Goal: Task Accomplishment & Management: Manage account settings

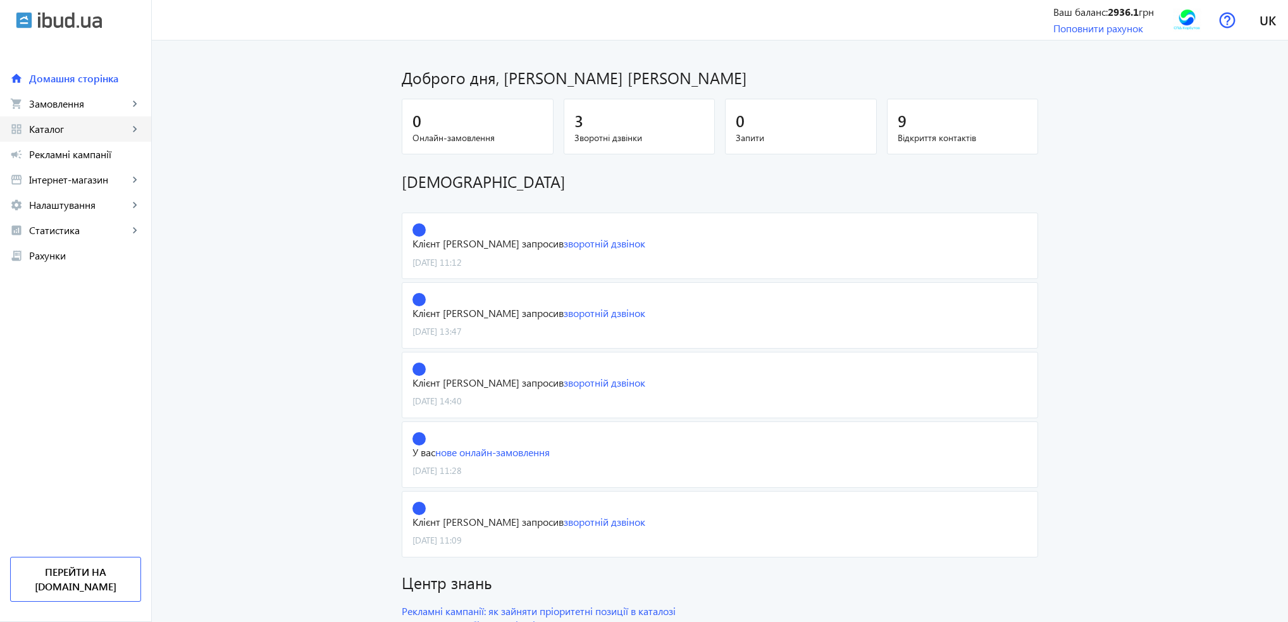
click at [76, 127] on span "Каталог" at bounding box center [78, 129] width 99 height 13
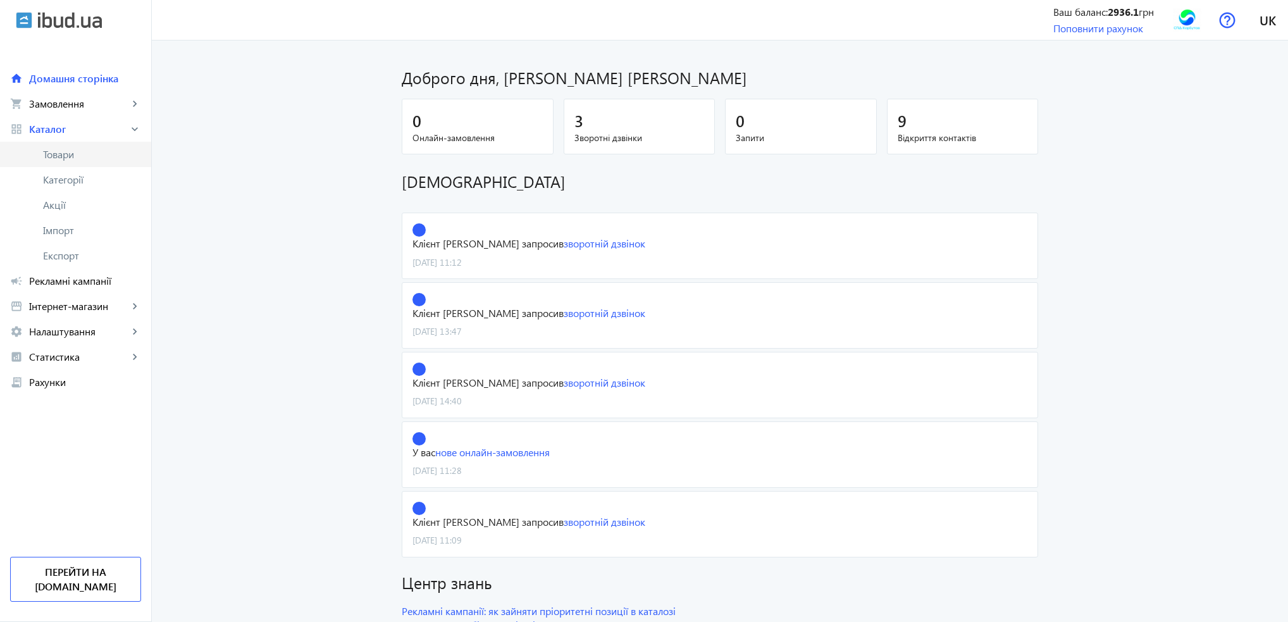
click at [75, 154] on span "Товари" at bounding box center [92, 154] width 98 height 13
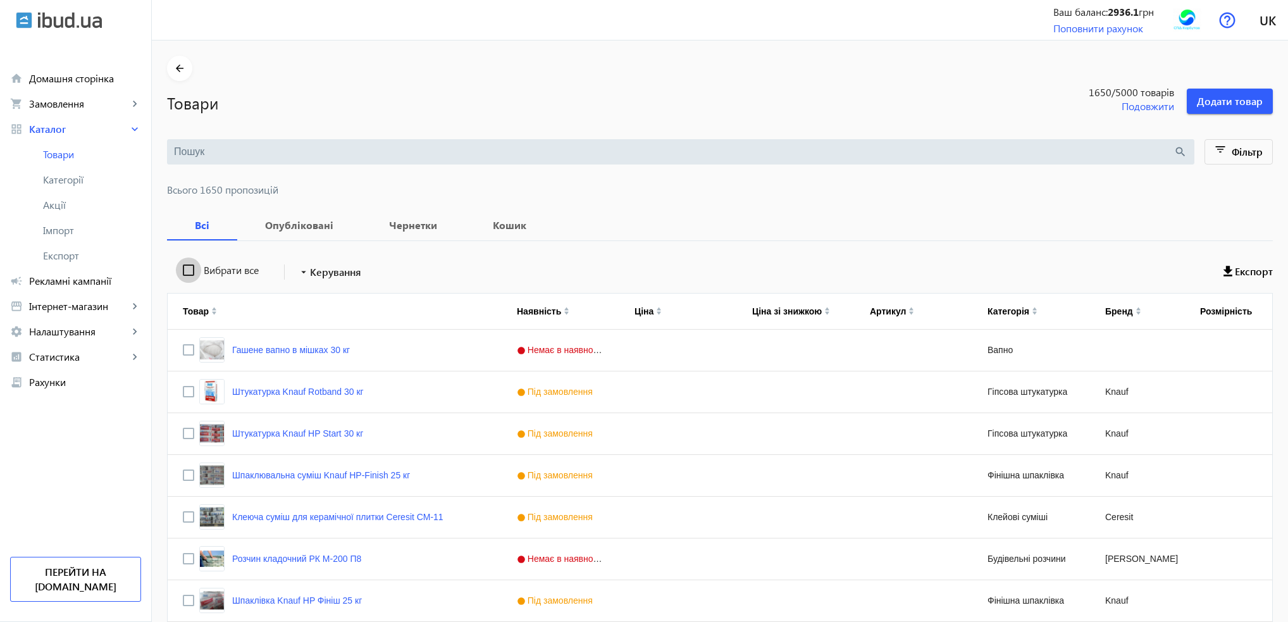
click at [183, 272] on input "Вибрати все" at bounding box center [188, 269] width 25 height 25
checkbox input "true"
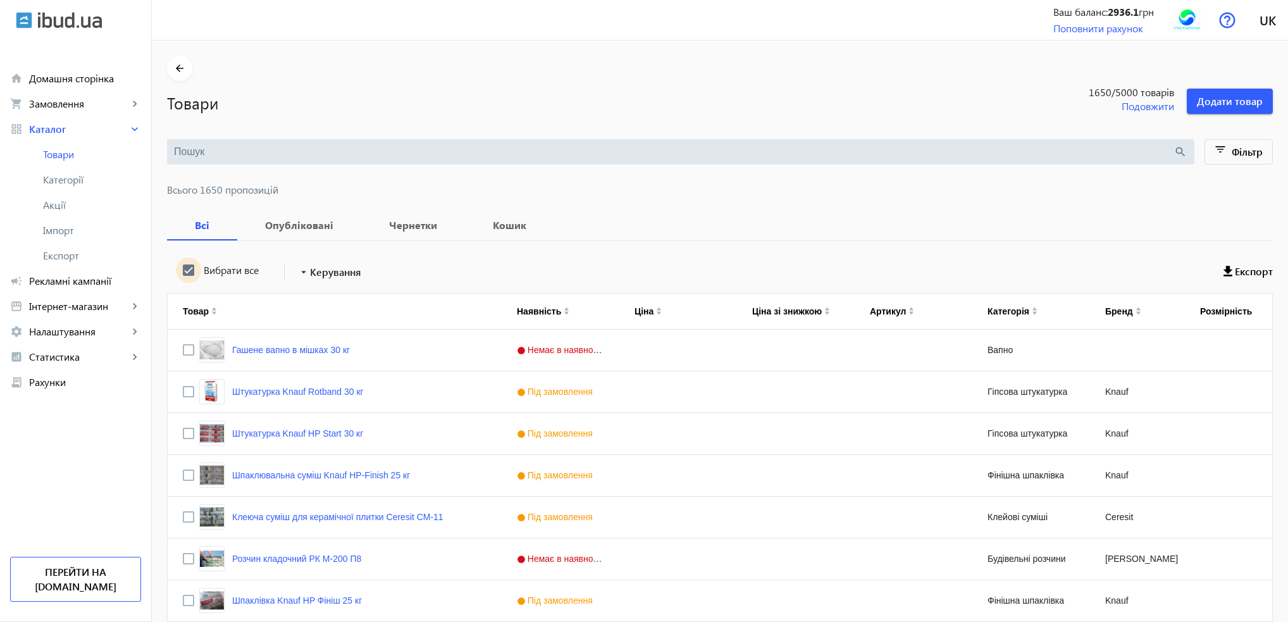
checkbox input "true"
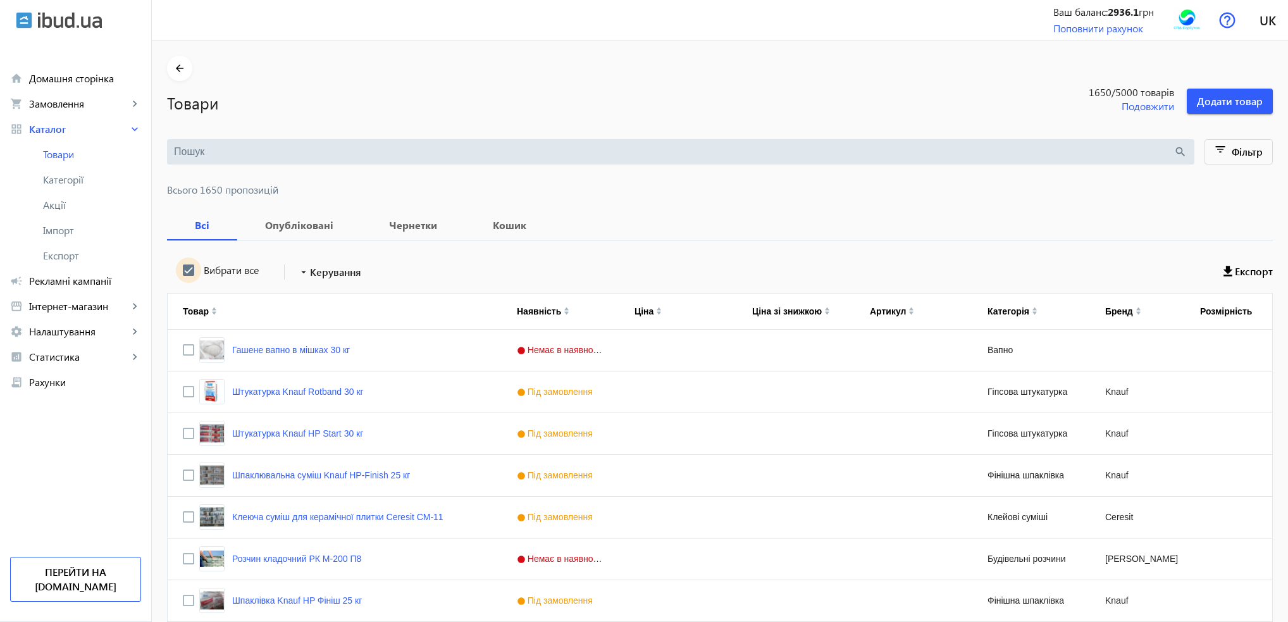
checkbox input "true"
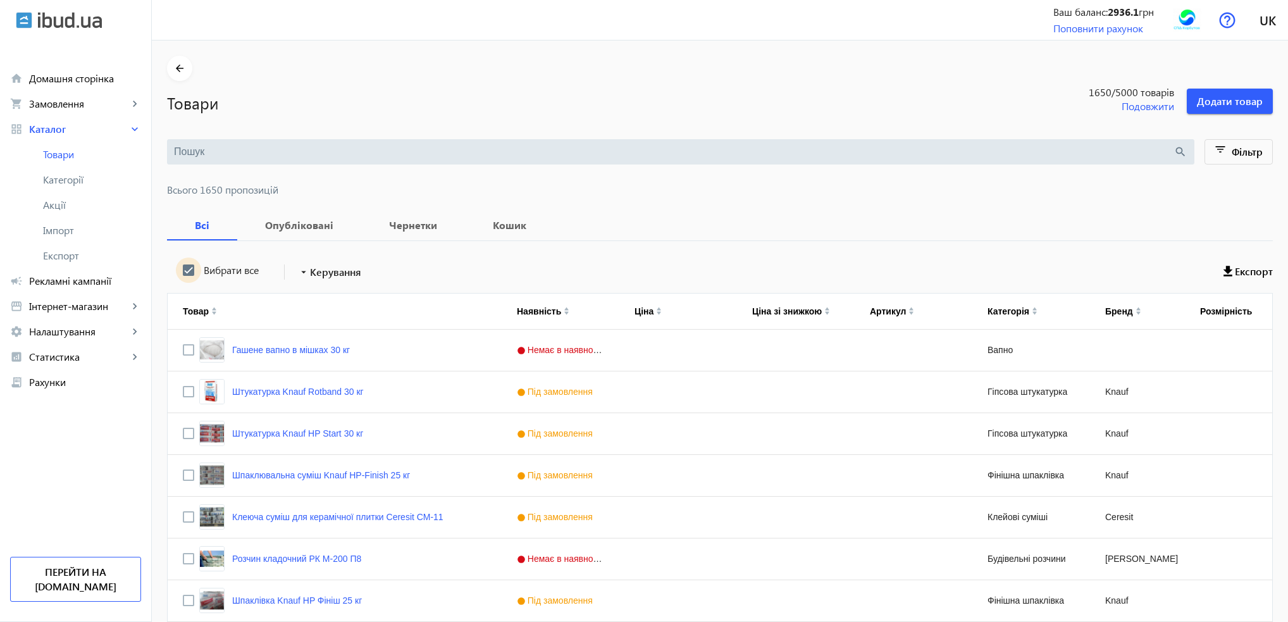
checkbox input "true"
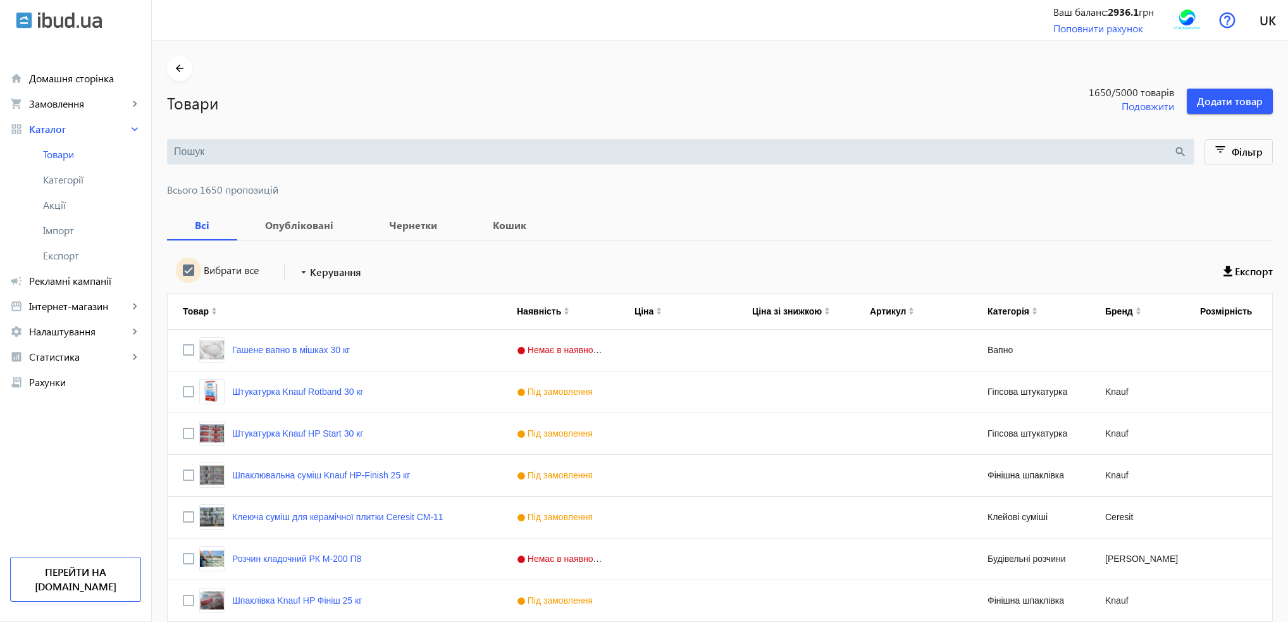
checkbox input "true"
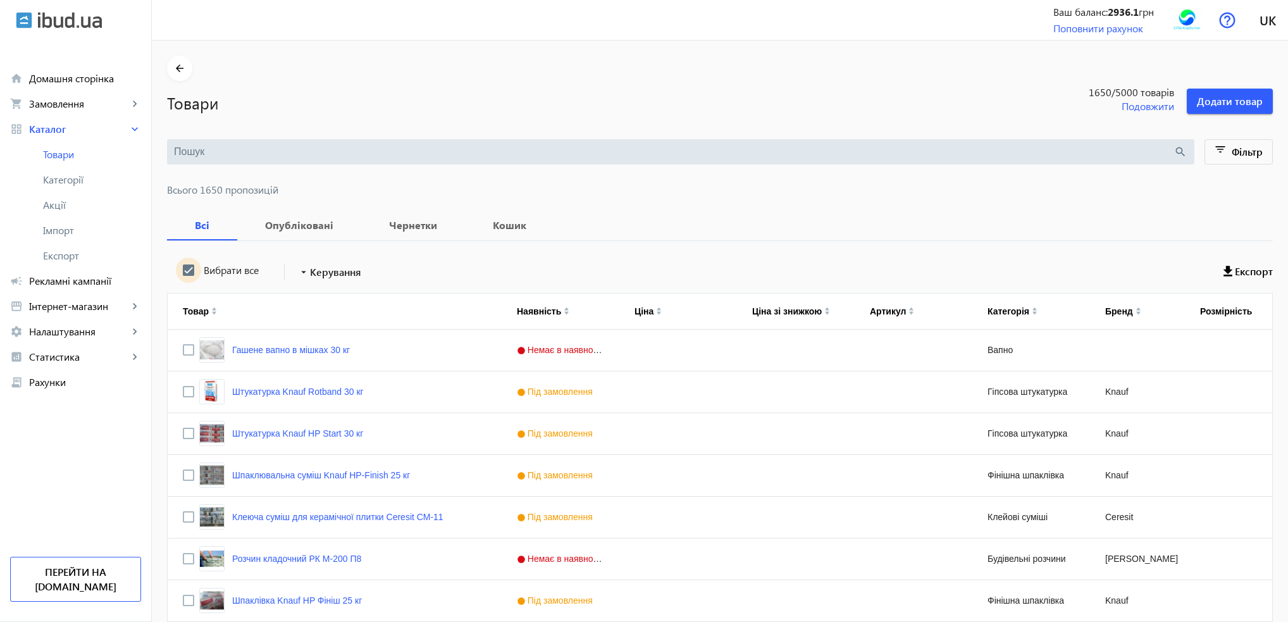
checkbox input "true"
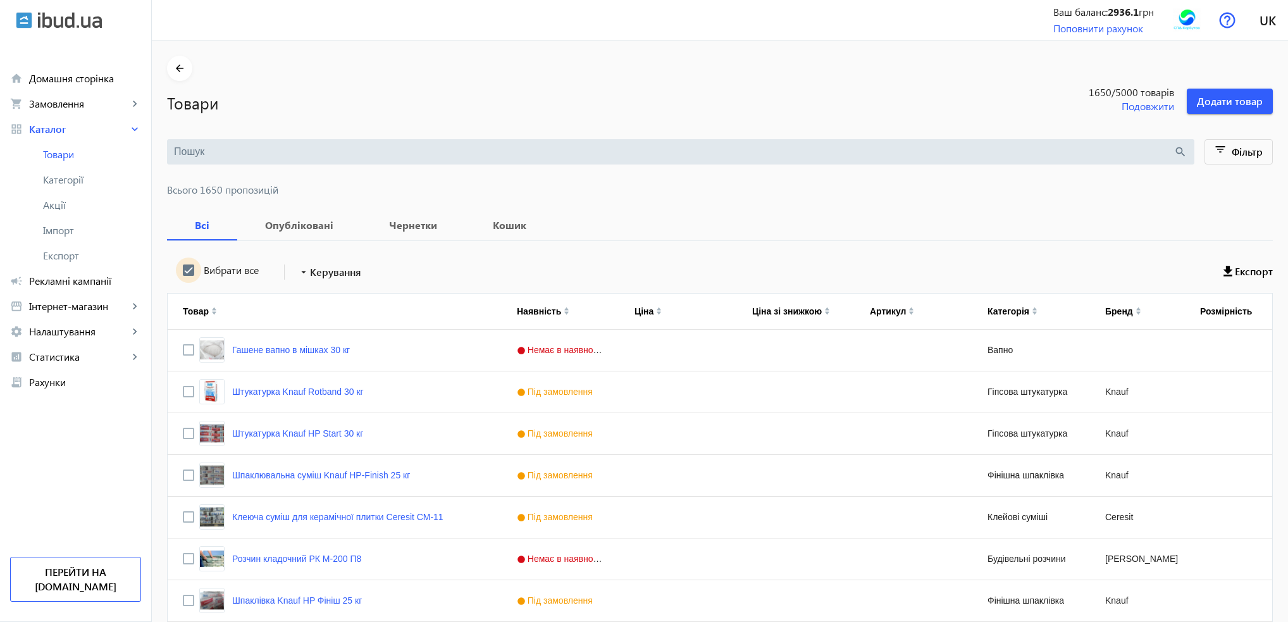
checkbox input "true"
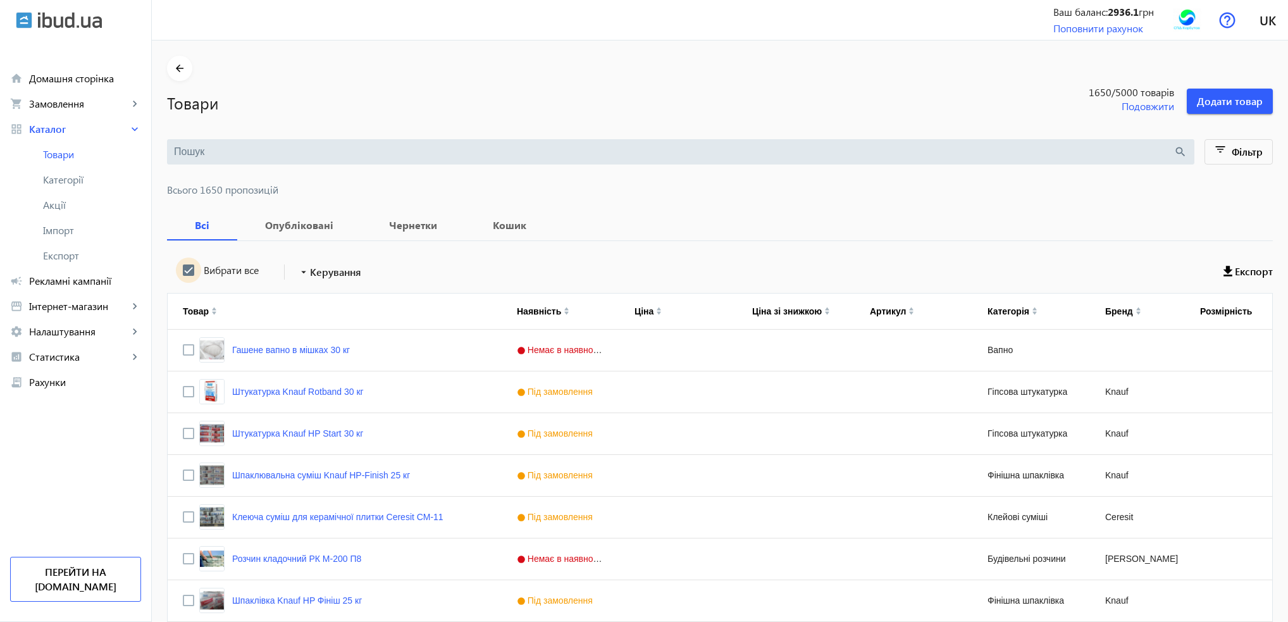
checkbox input "true"
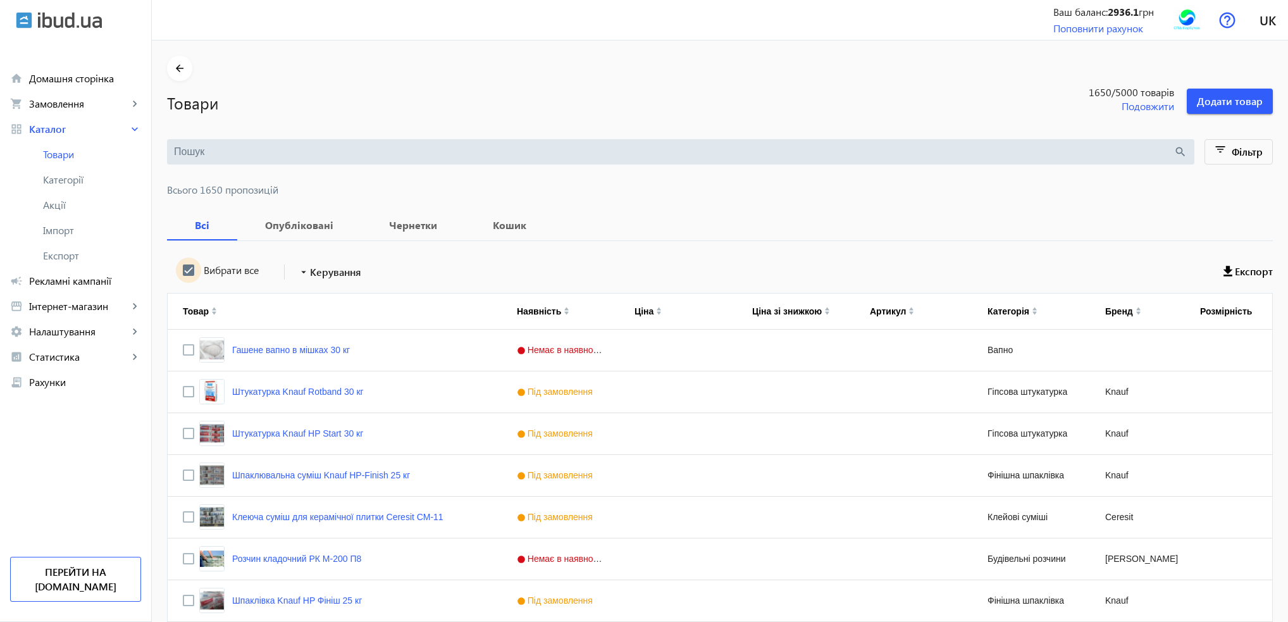
checkbox input "true"
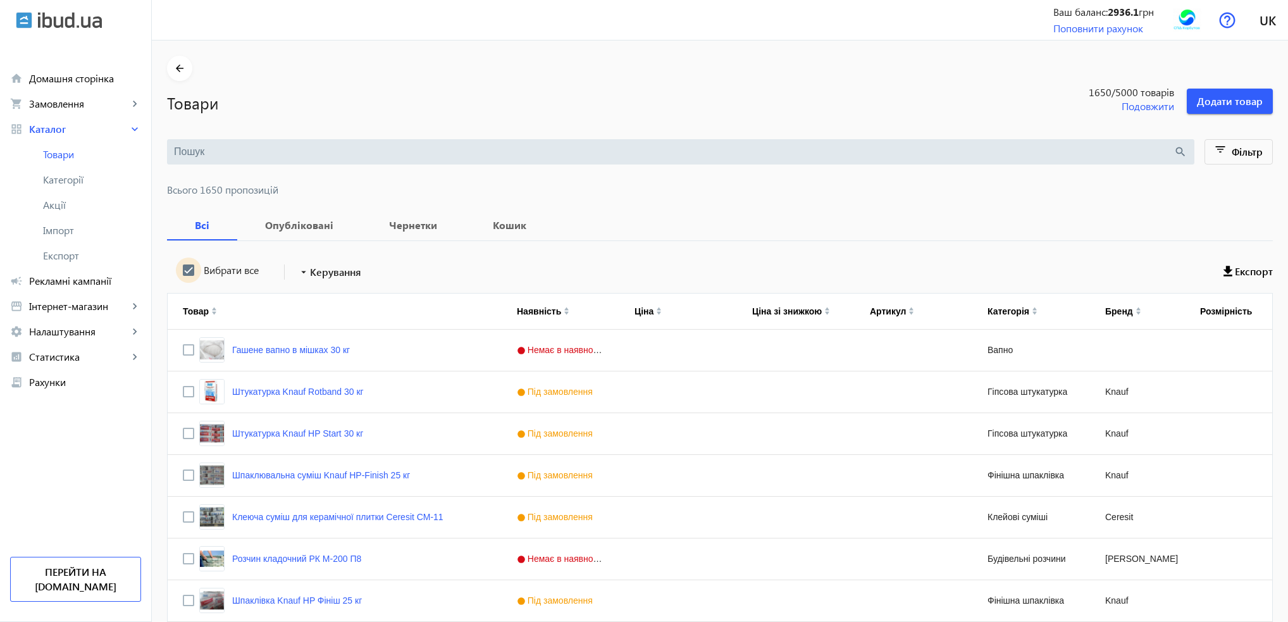
checkbox input "true"
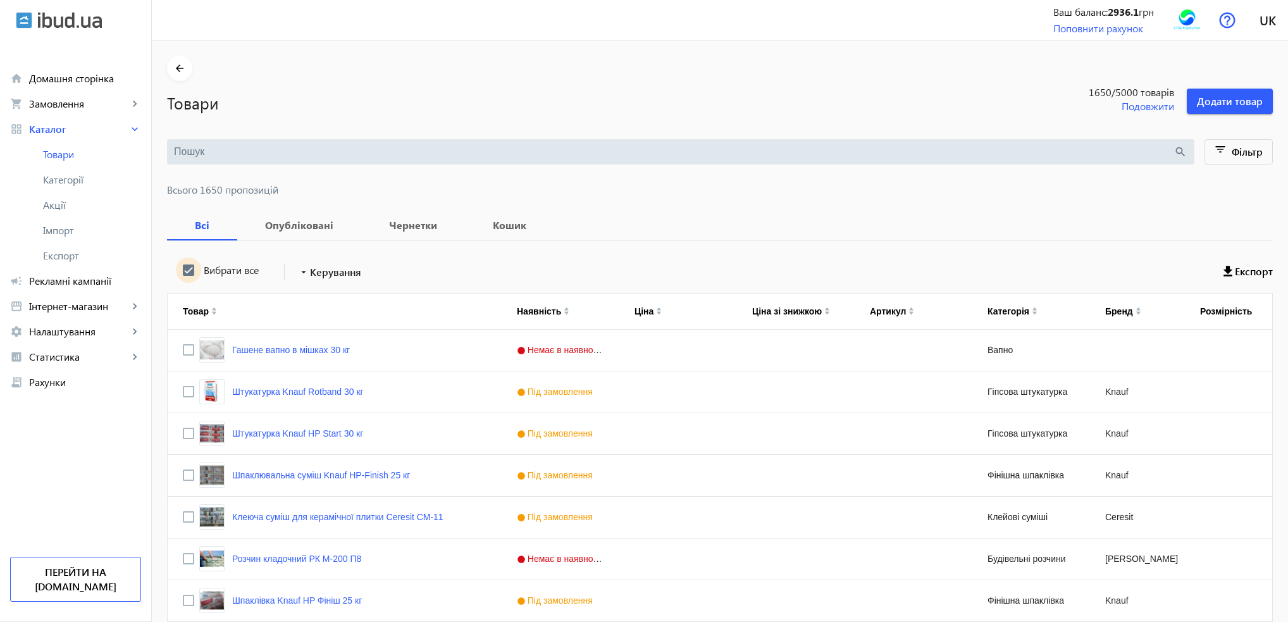
checkbox input "true"
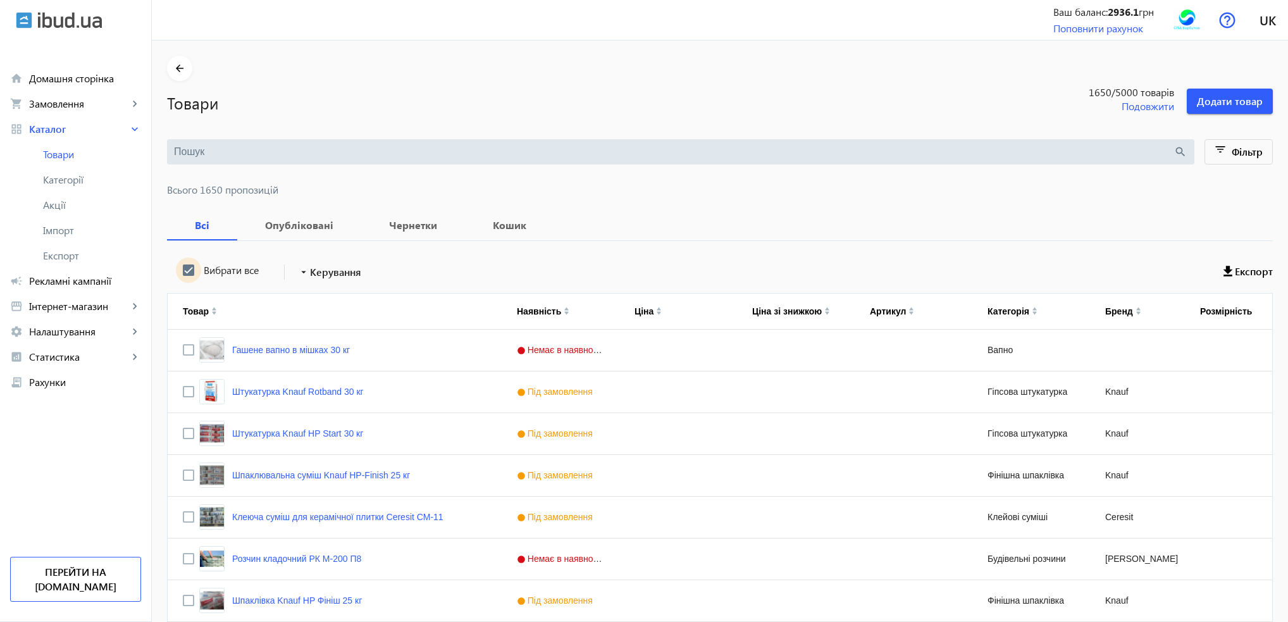
checkbox input "true"
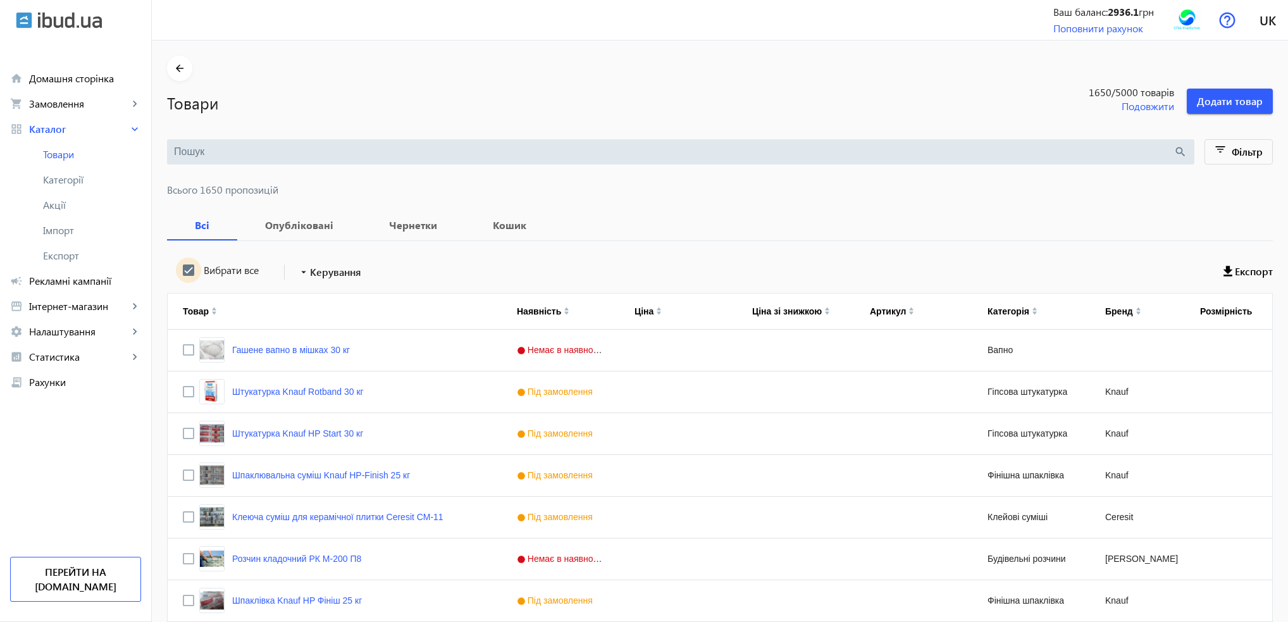
checkbox input "true"
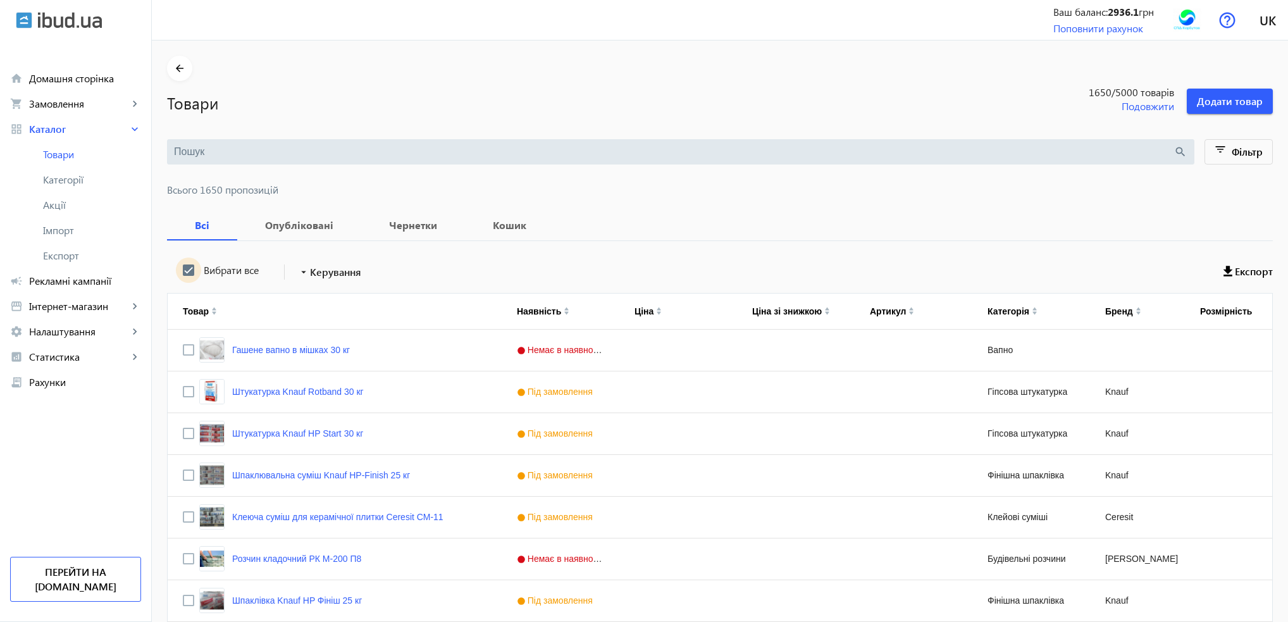
checkbox input "true"
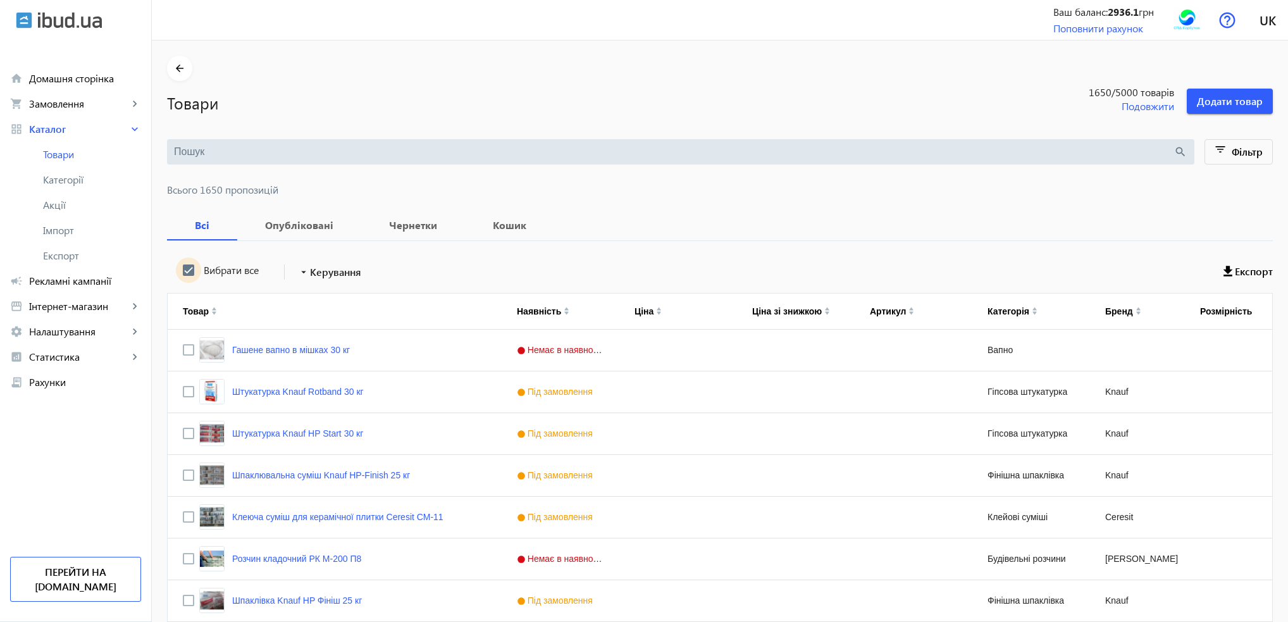
checkbox input "true"
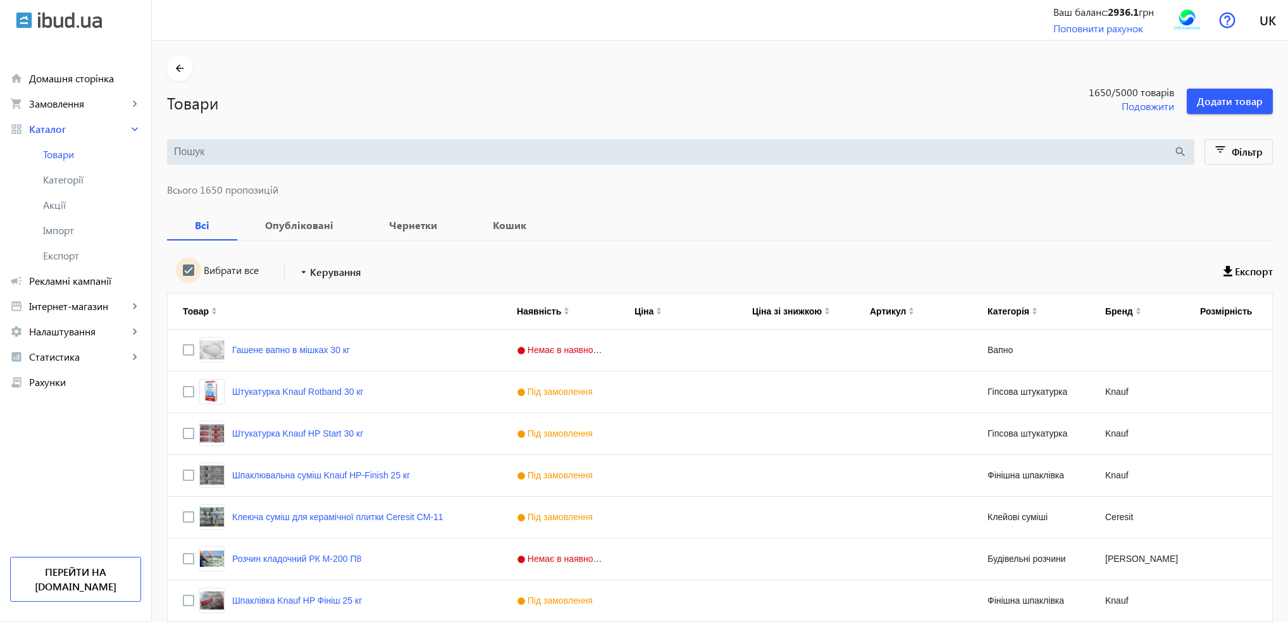
checkbox input "true"
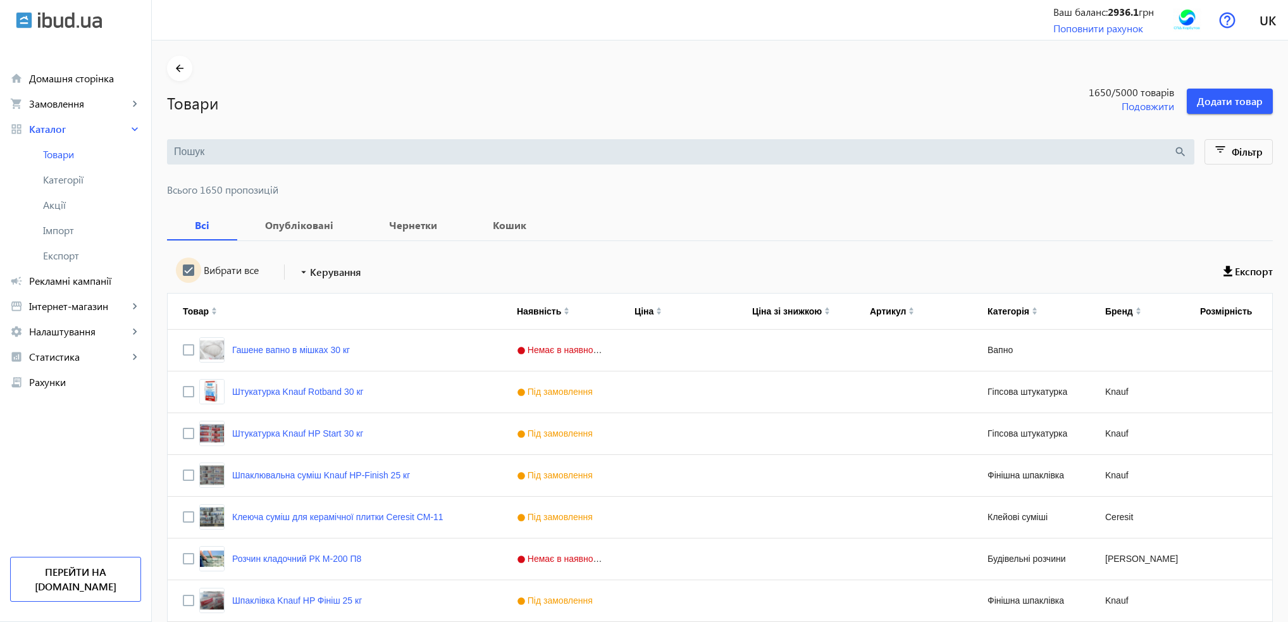
checkbox input "true"
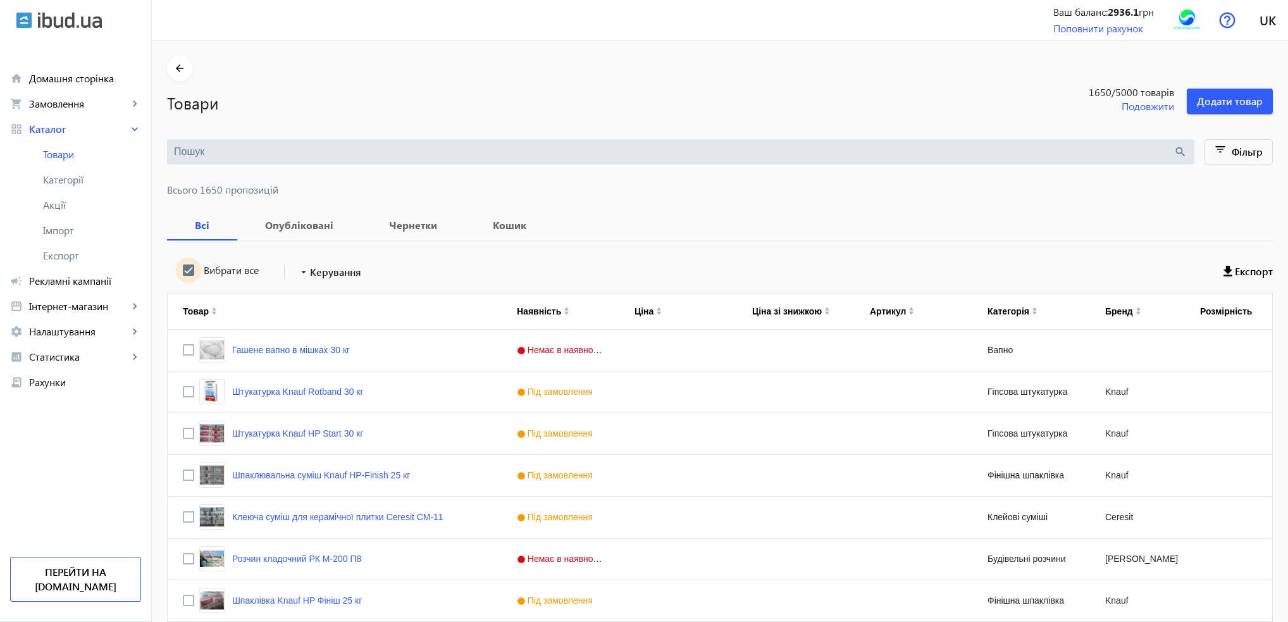
checkbox input "true"
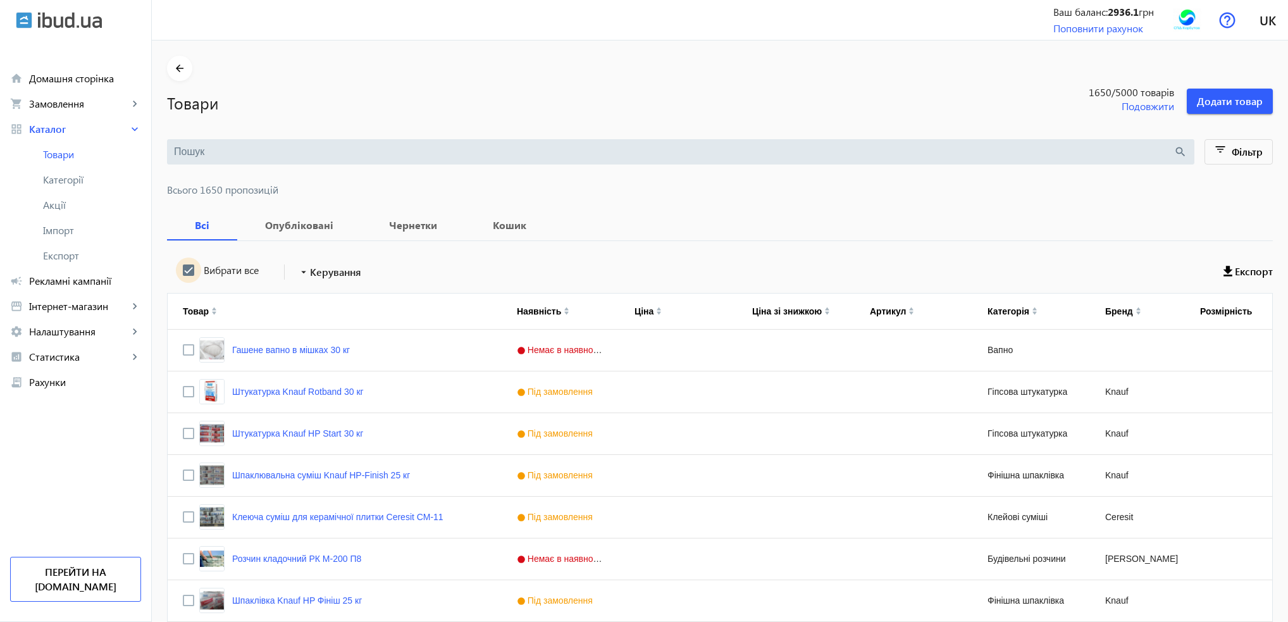
checkbox input "true"
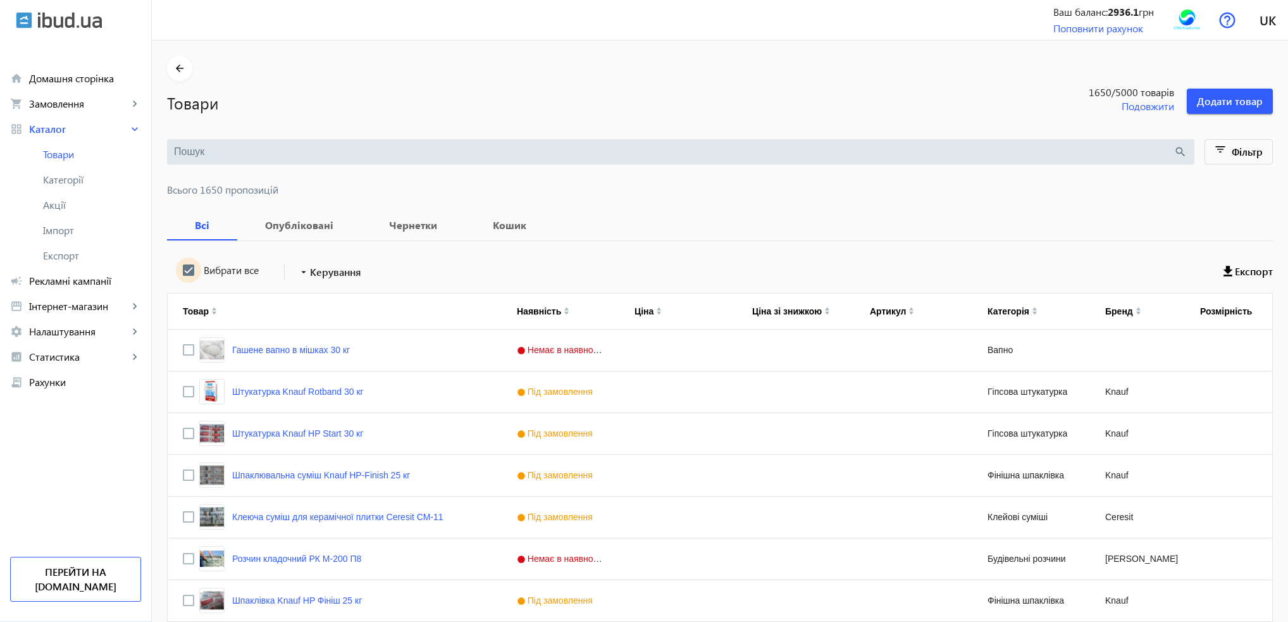
checkbox input "true"
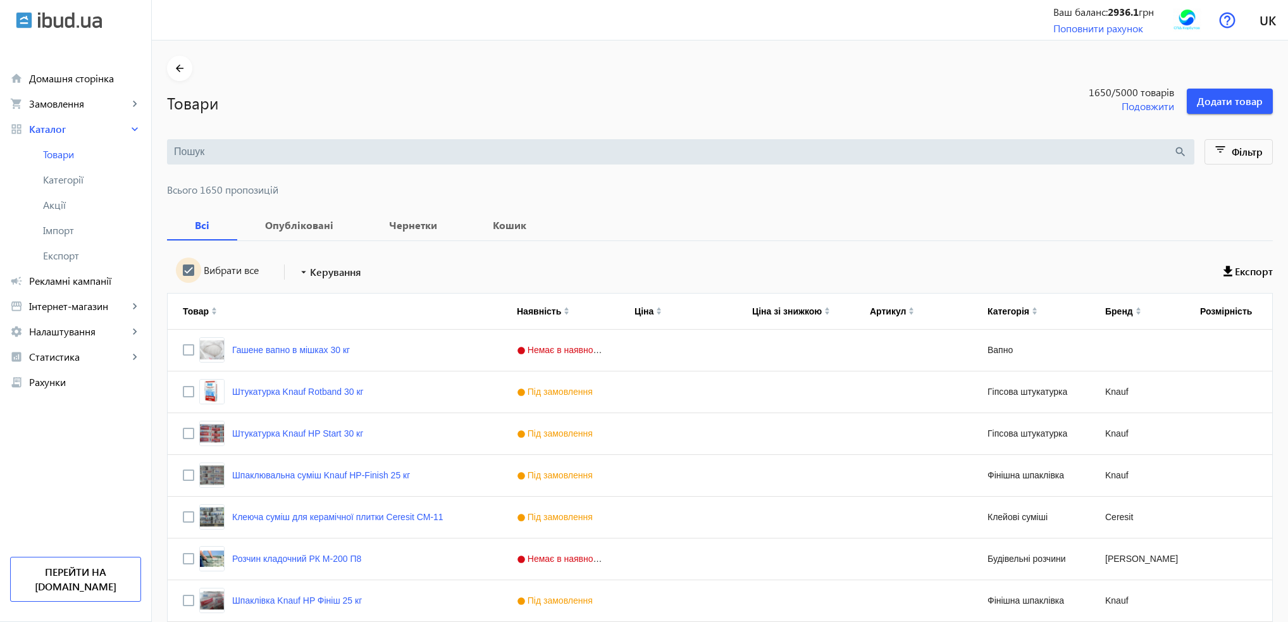
checkbox input "true"
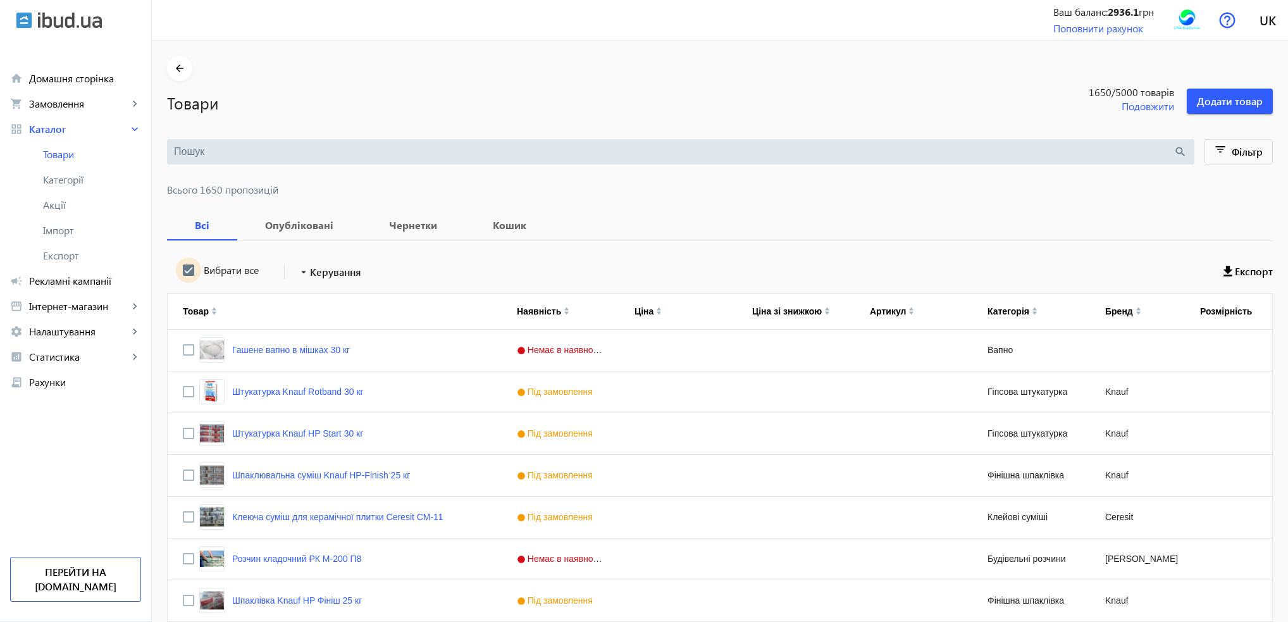
checkbox input "true"
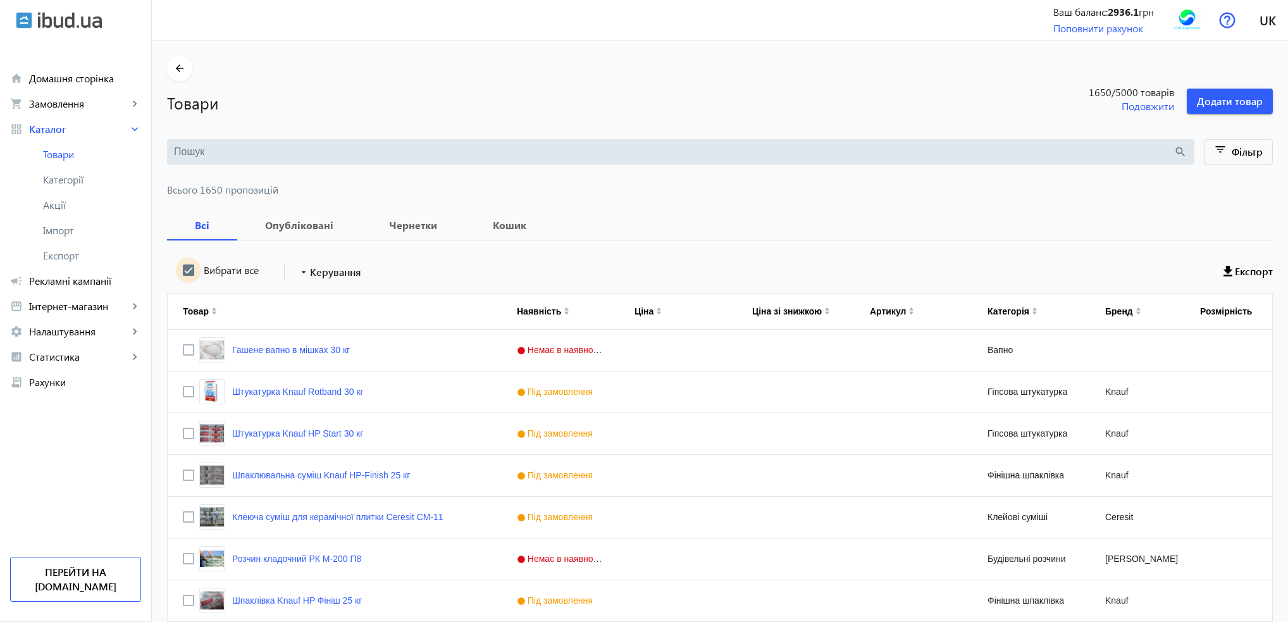
checkbox input "true"
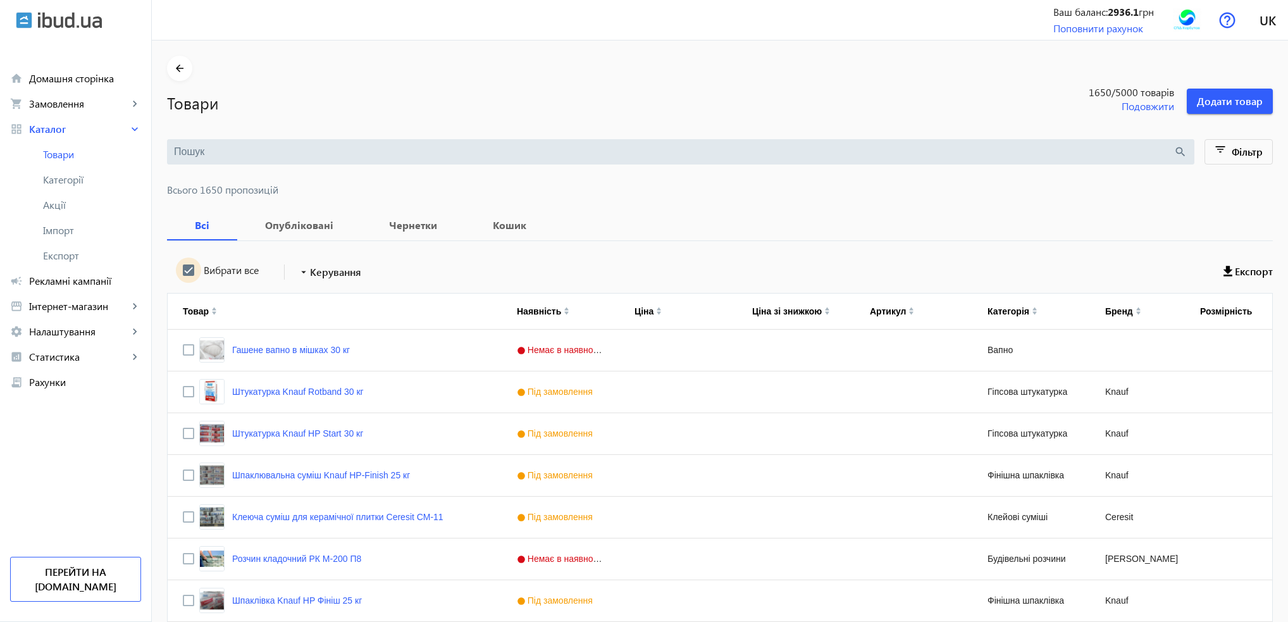
checkbox input "true"
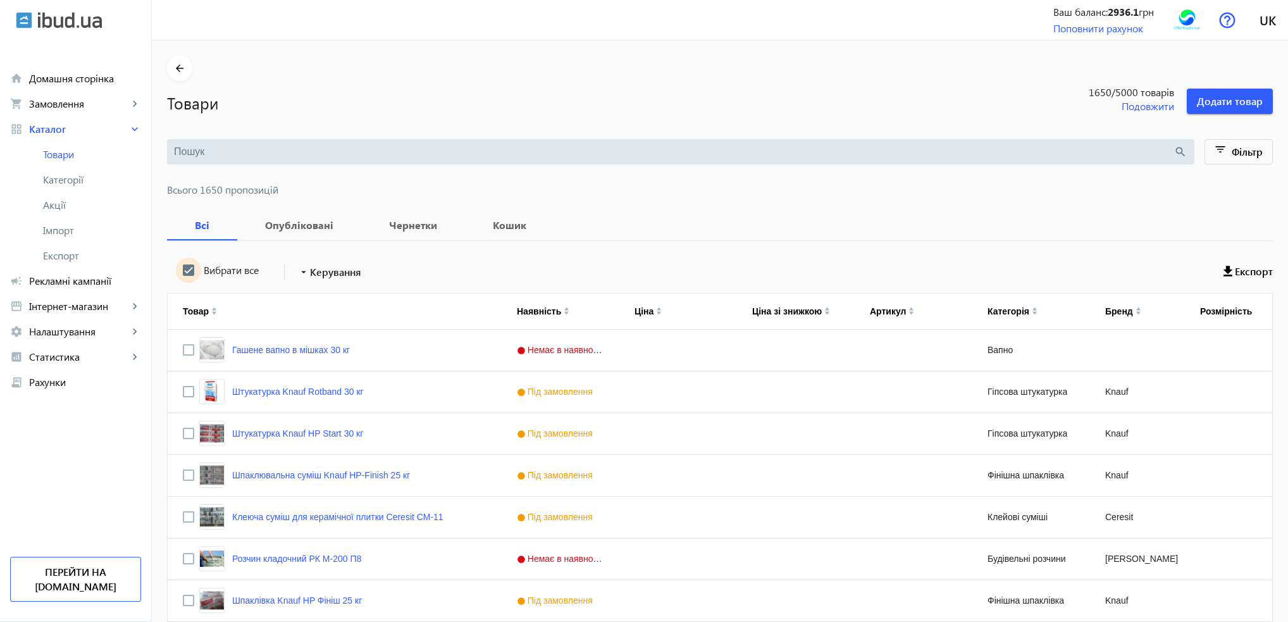
checkbox input "true"
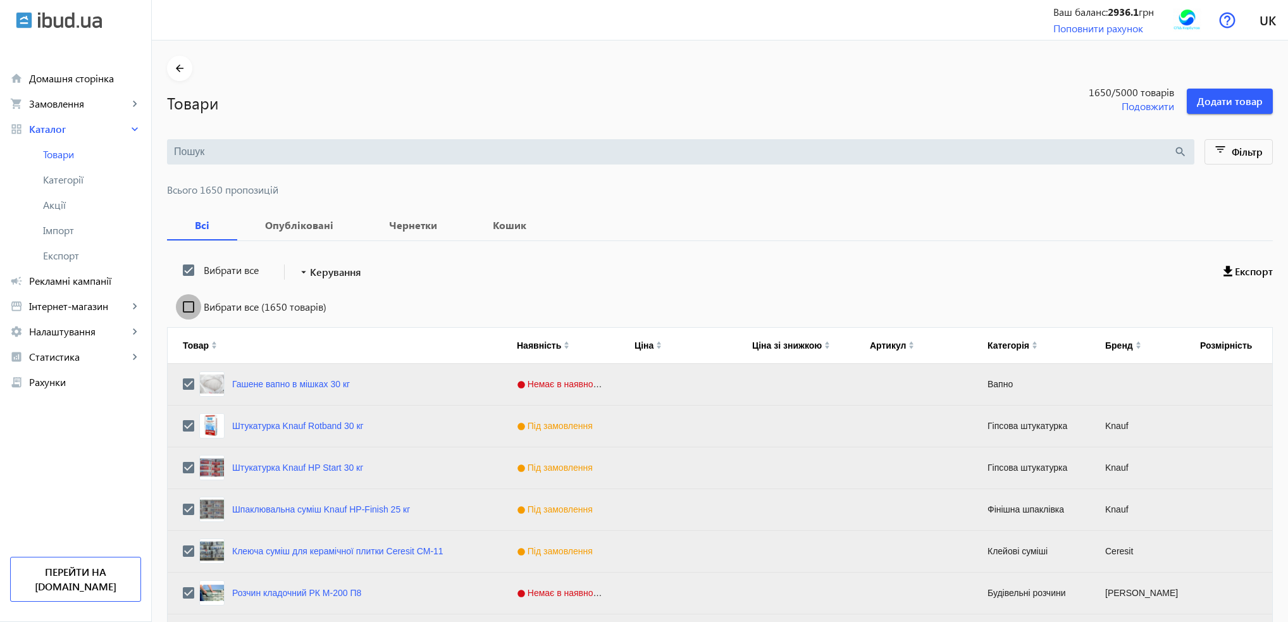
click at [178, 306] on input "Вибрати все (1650 товарів)" at bounding box center [188, 306] width 25 height 25
checkbox input "true"
click at [299, 269] on mat-icon "arrow_drop_down" at bounding box center [303, 272] width 13 height 13
click at [311, 280] on span "Підняти вгору" at bounding box center [373, 280] width 152 height 10
